Goal: Find specific fact: Find specific fact

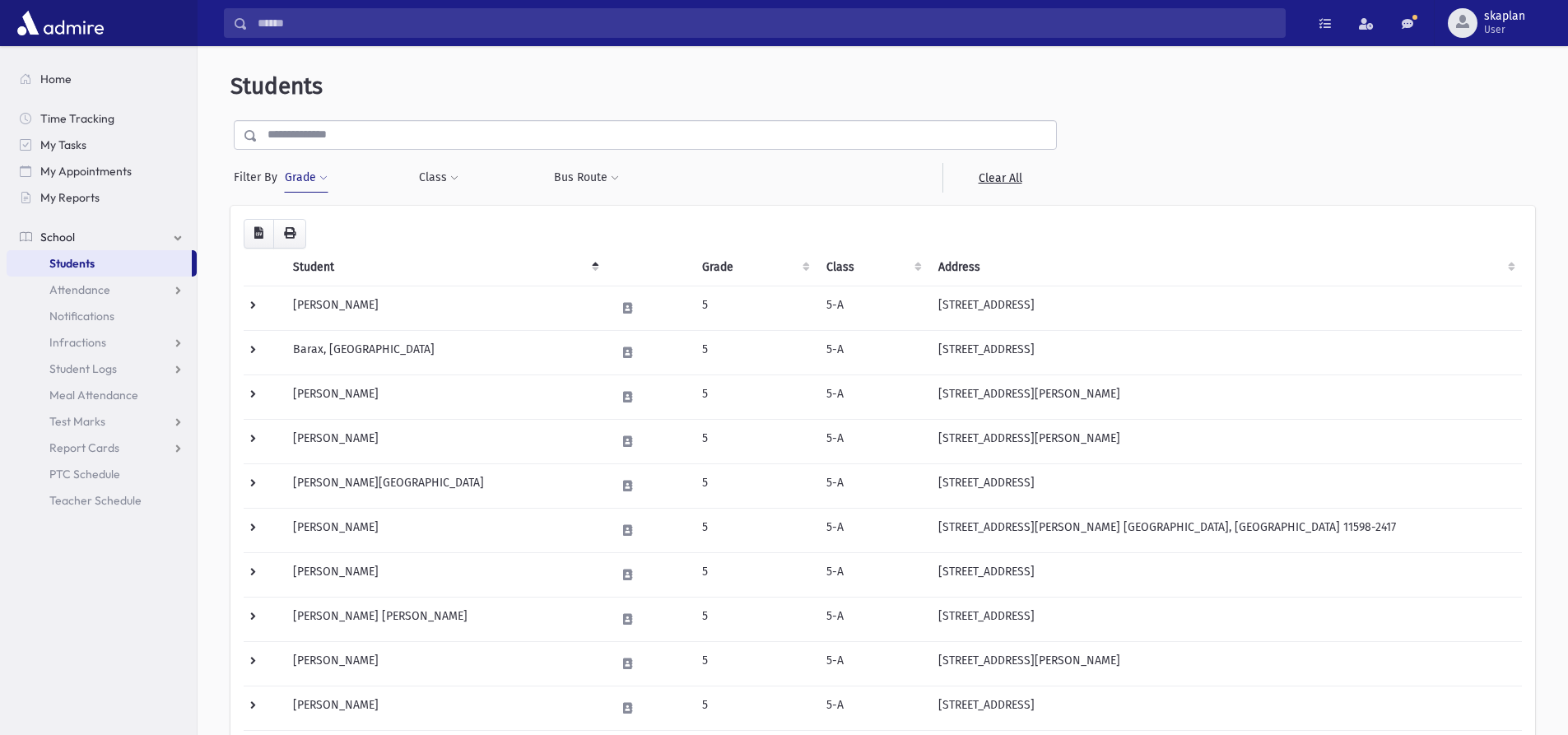
click at [308, 180] on button "Grade" at bounding box center [306, 177] width 45 height 30
select select
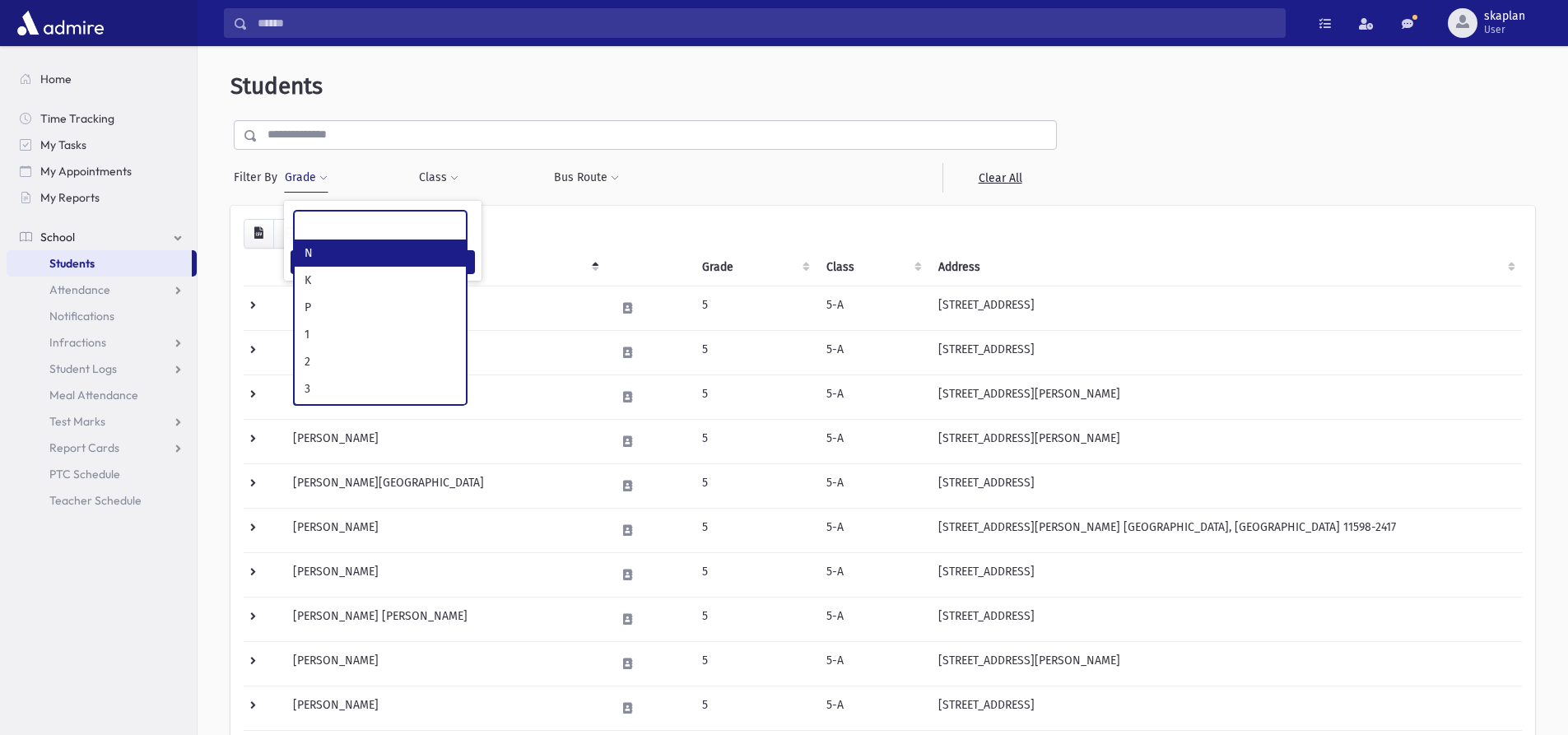
scroll to position [104, 0]
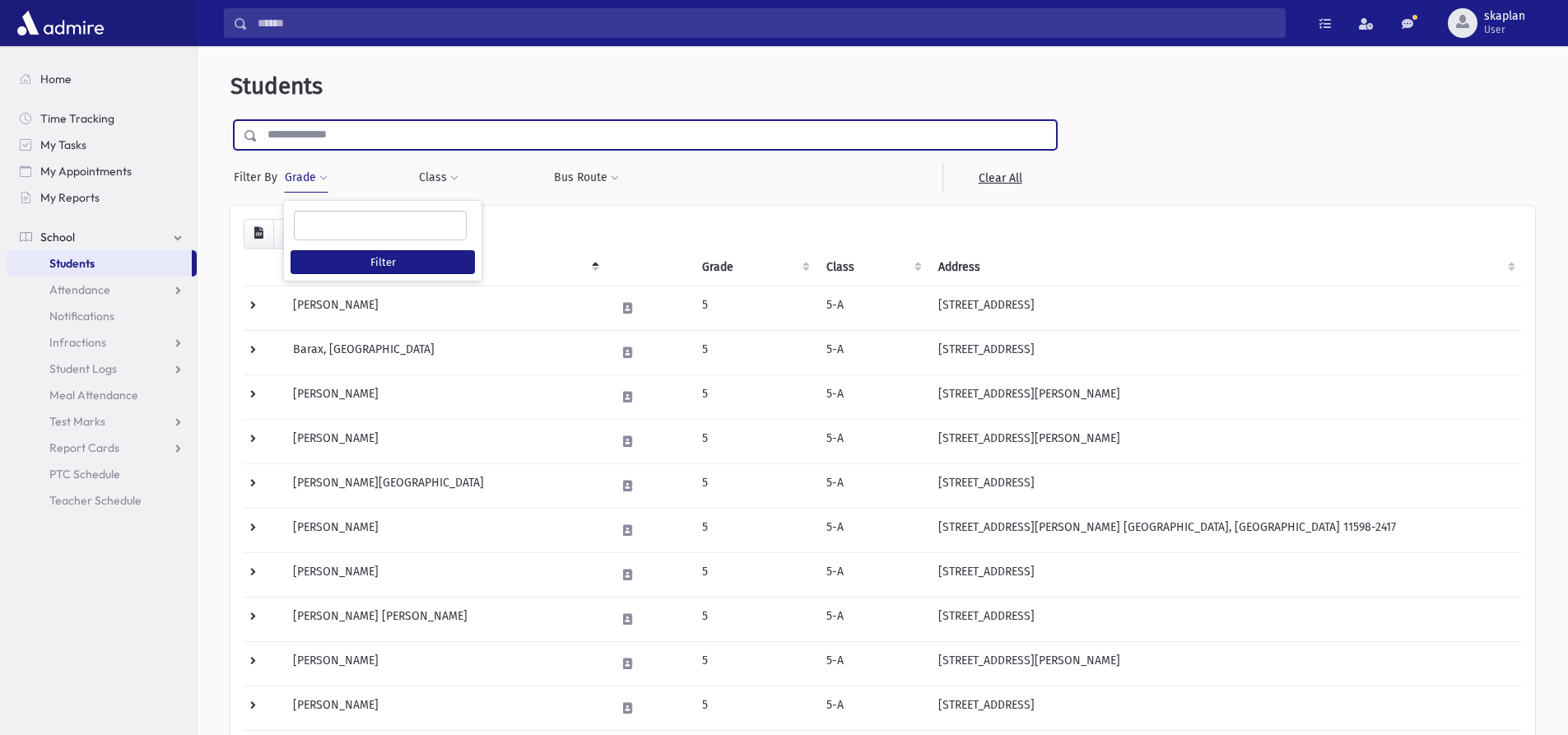
click at [399, 139] on input "text" at bounding box center [657, 134] width 798 height 30
type input "*****"
click at [231, 120] on input "submit" at bounding box center [254, 131] width 47 height 22
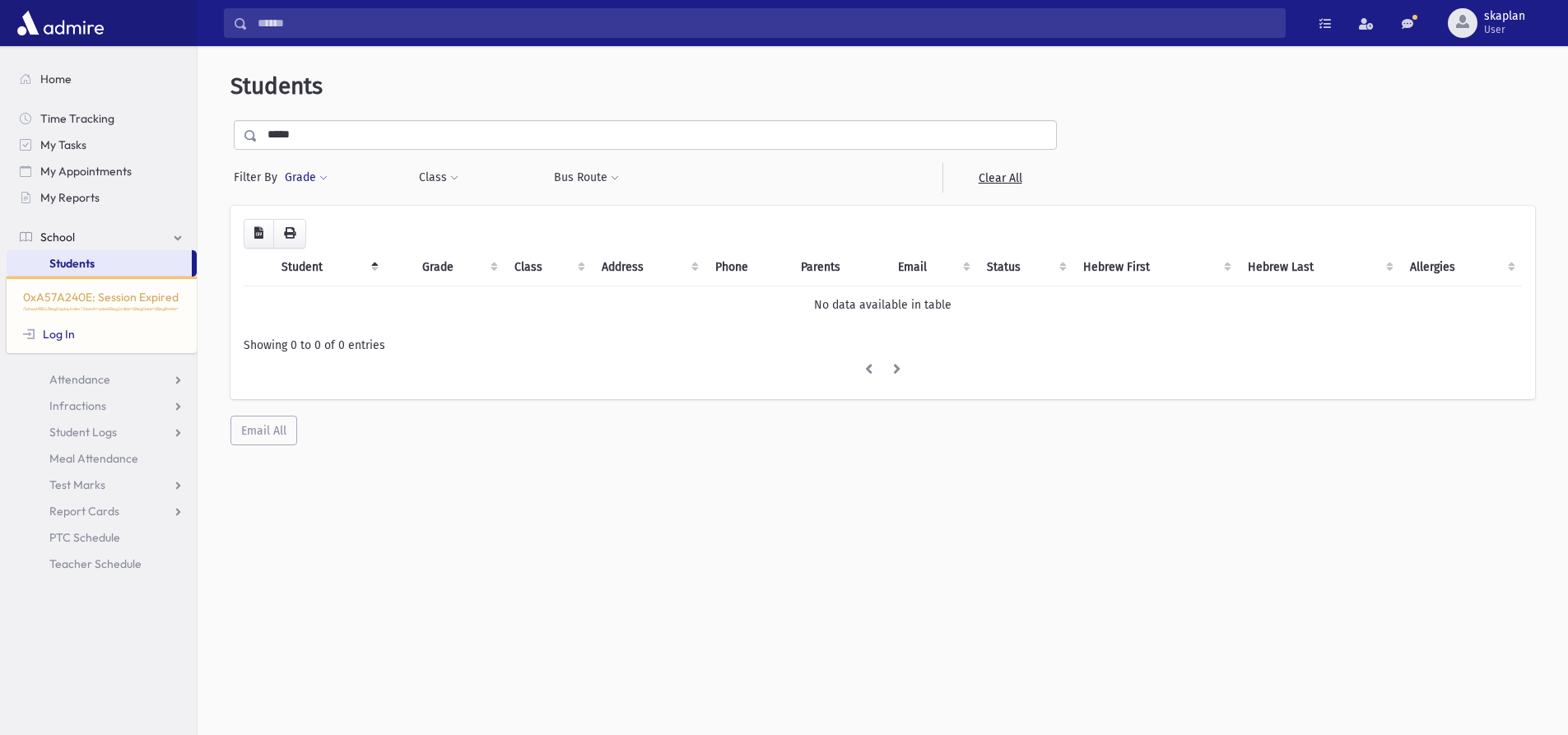
click at [303, 171] on button "Grade" at bounding box center [306, 177] width 45 height 30
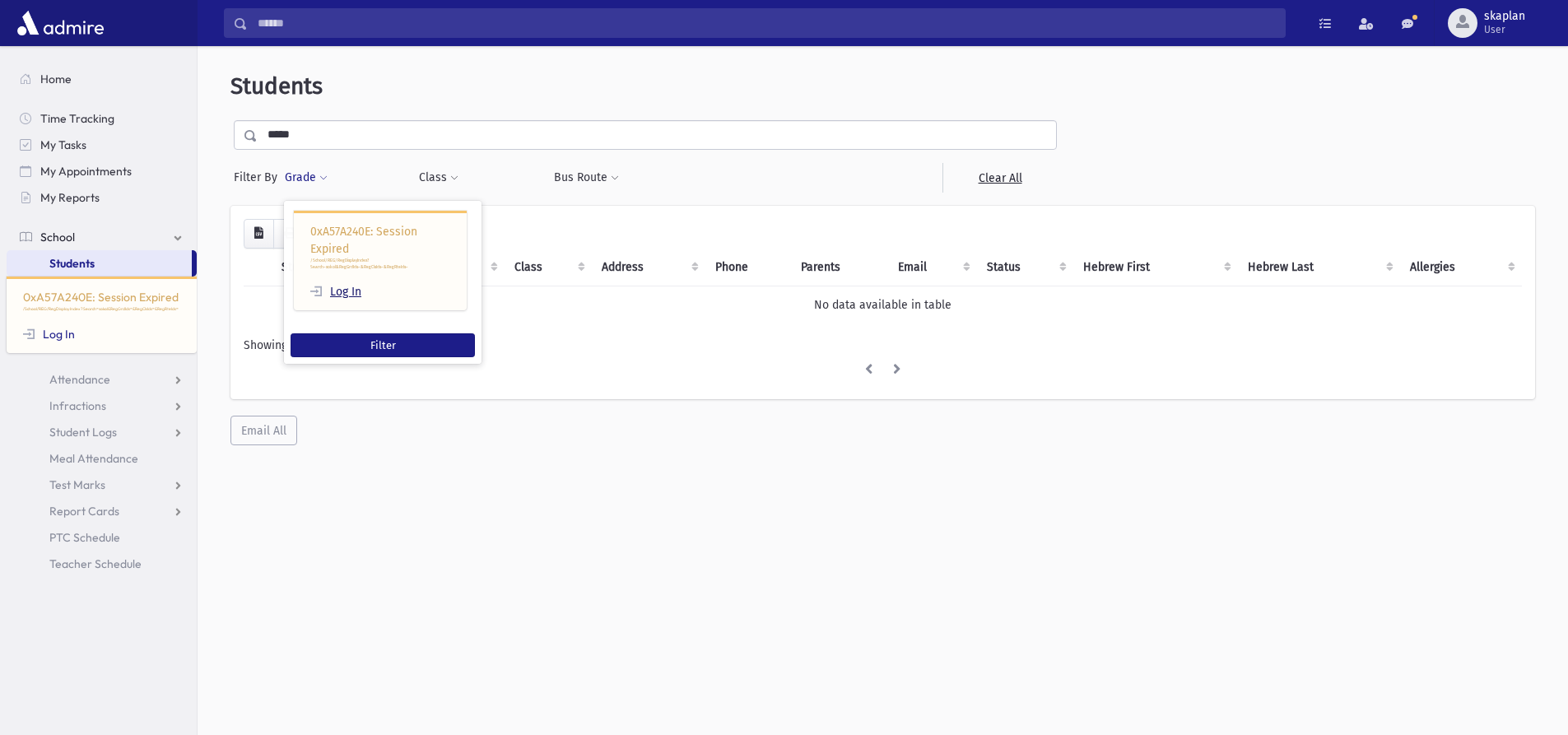
click at [348, 293] on link "Log In" at bounding box center [336, 292] width 51 height 14
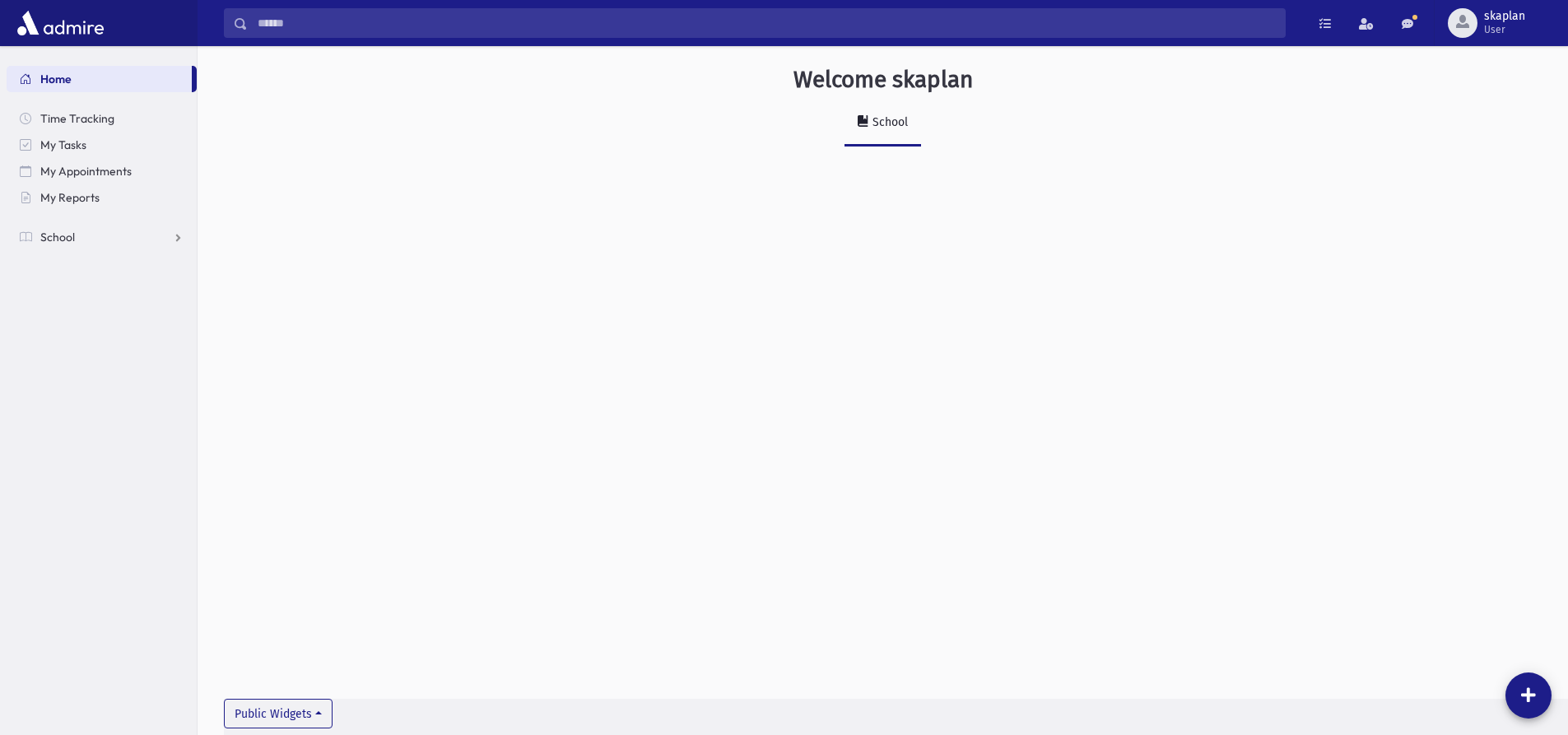
click at [414, 20] on input "Search" at bounding box center [766, 22] width 1037 height 30
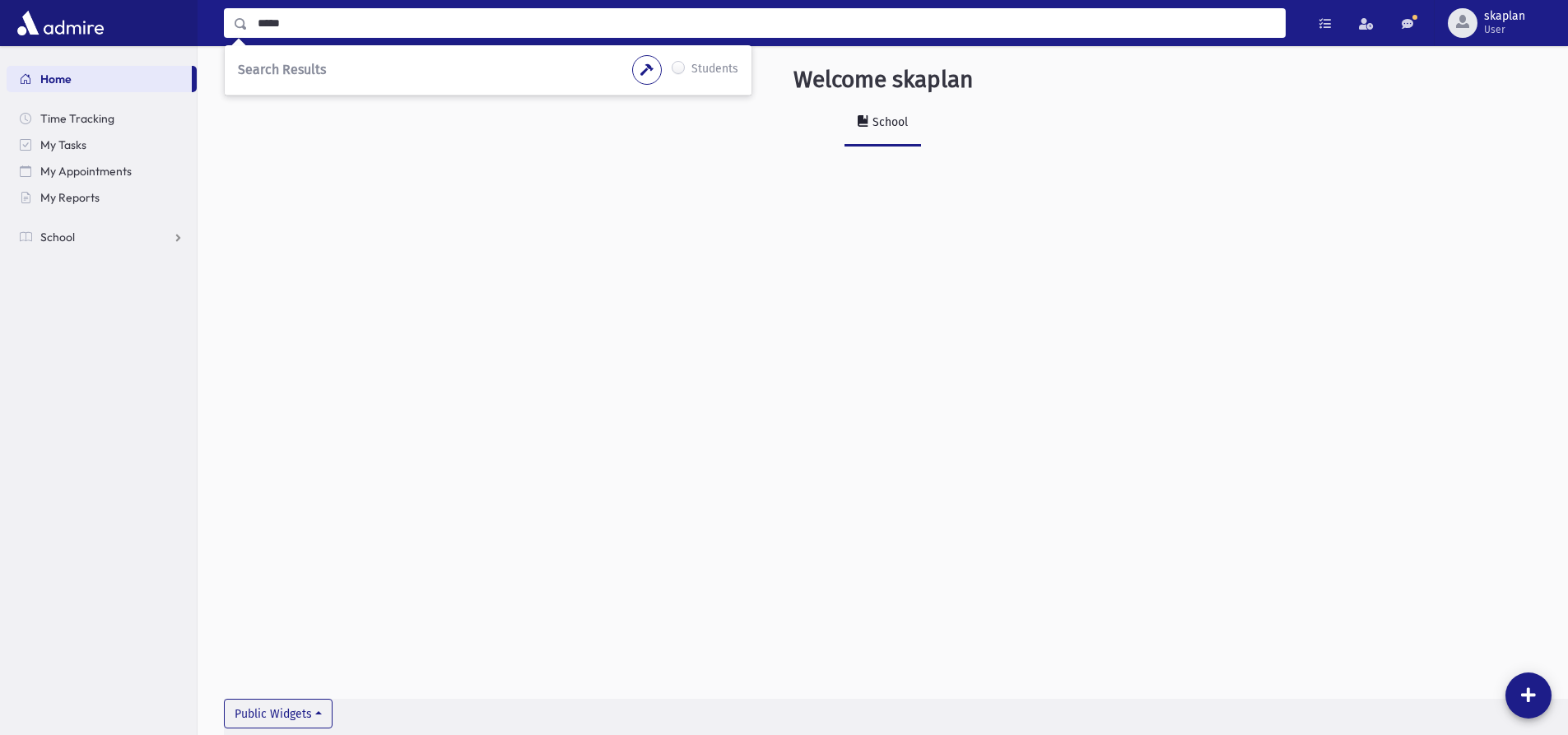
type input "*****"
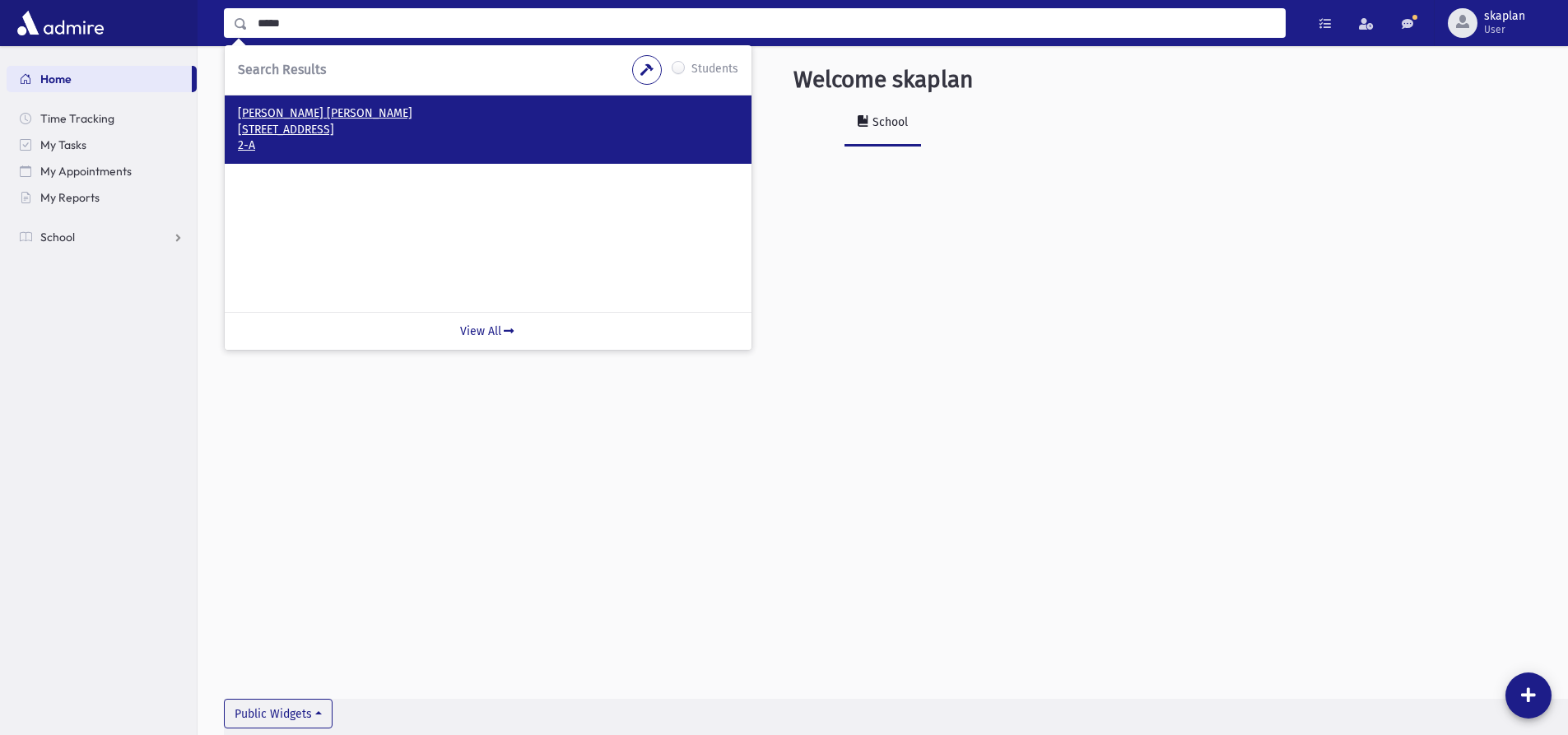
click at [407, 134] on p "2929 Westbourne Avenue Far Rockaway, NY 11691" at bounding box center [488, 130] width 500 height 16
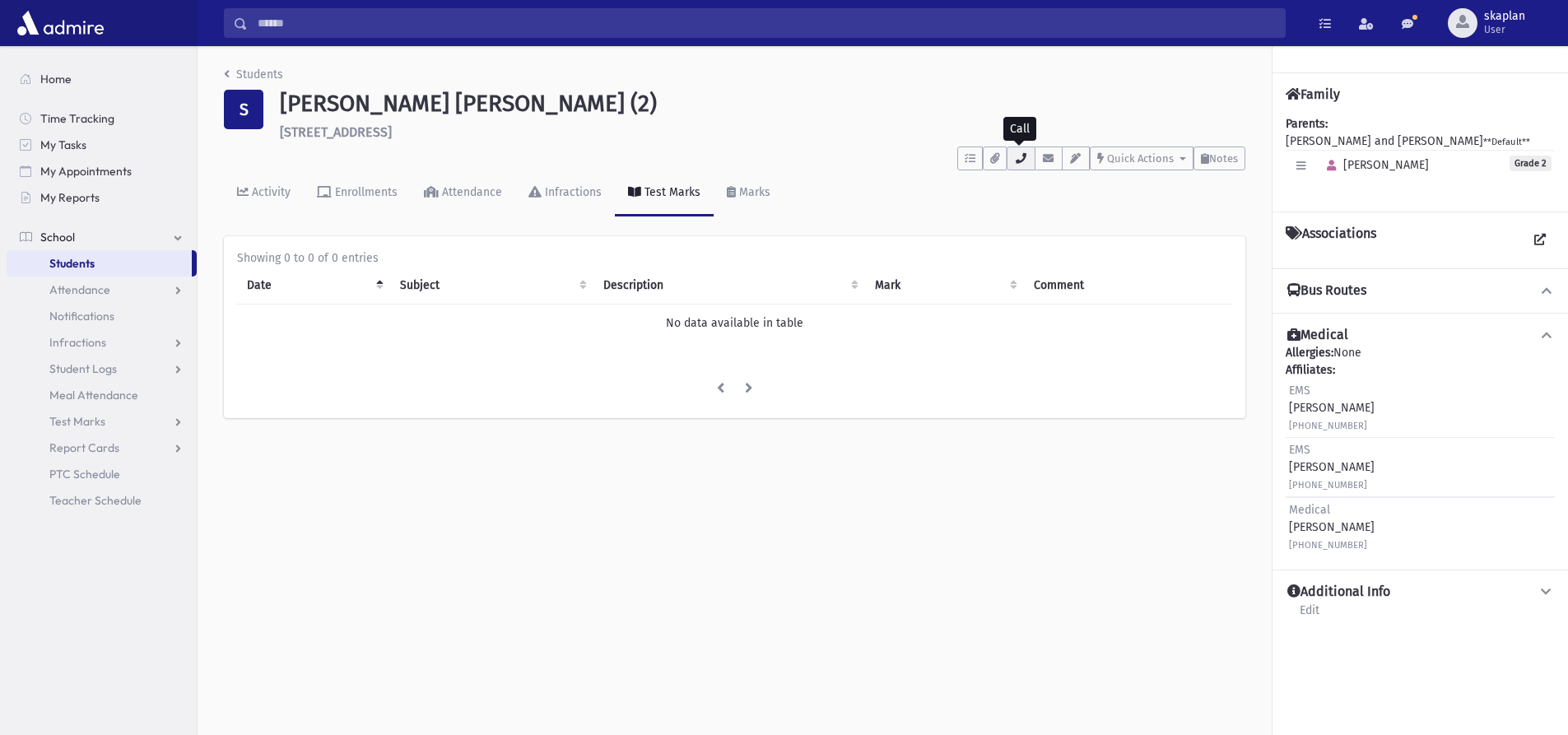
click at [1018, 163] on icon "button" at bounding box center [1020, 158] width 13 height 11
